Goal: Information Seeking & Learning: Learn about a topic

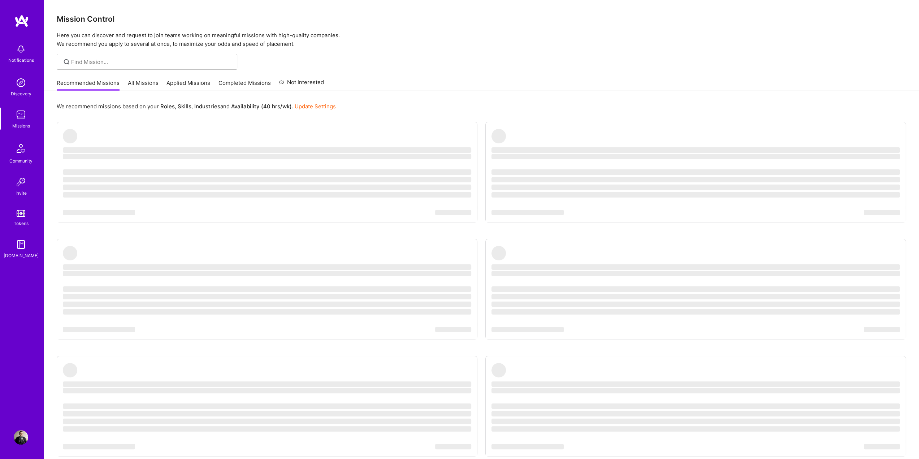
click at [492, 130] on ul "‌ ‌ ‌ ‌ ‌ ‌ ‌ ‌ ‌ ‌ ‌ ‌ ‌ ‌ ‌ ‌ ‌ ‌ ‌ ‌ ‌ ‌ ‌ ‌ ‌ ‌ ‌ ‌ ‌ ‌ ‌ ‌ ‌ ‌ ‌ ‌ ‌ ‌ ‌ ‌…" at bounding box center [482, 304] width 850 height 365
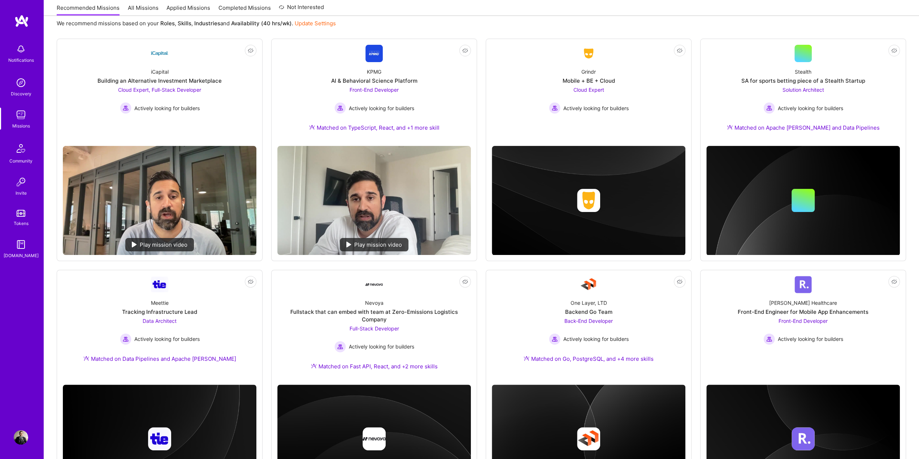
scroll to position [133, 0]
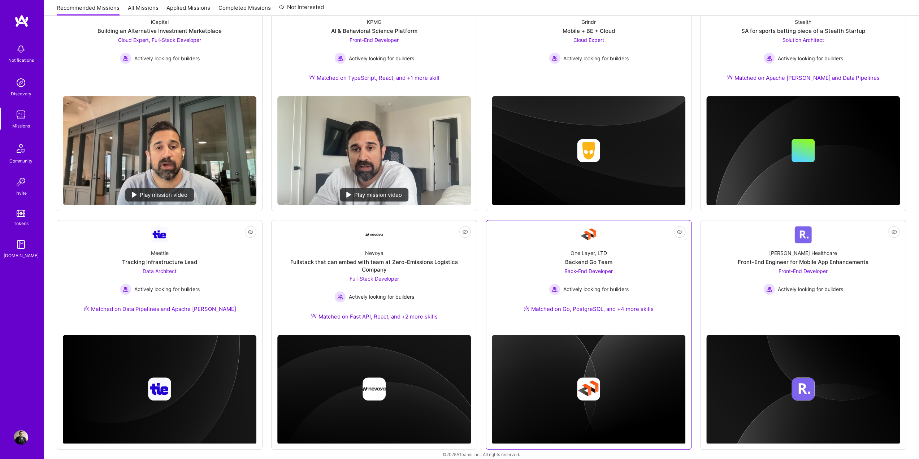
click at [639, 259] on div "One Layer, LTD Backend Go Team Back-End Developer Actively looking for builders…" at bounding box center [589, 283] width 194 height 78
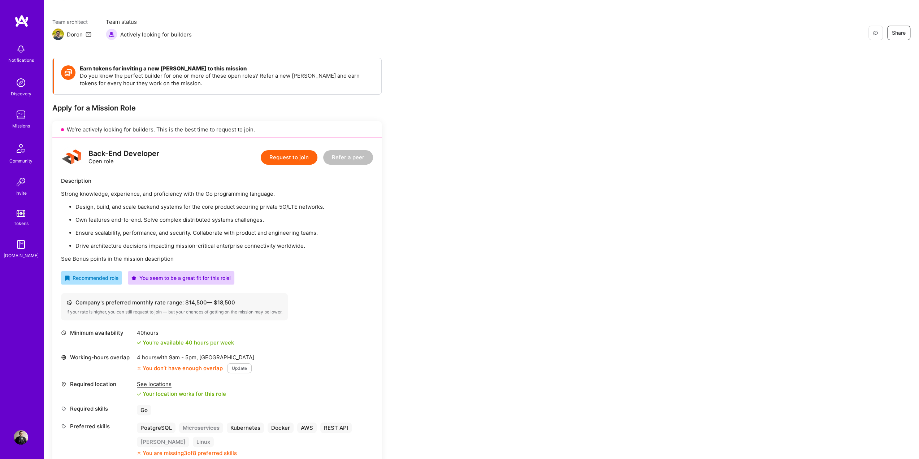
scroll to position [8, 0]
